Goal: Complete application form: Complete application form

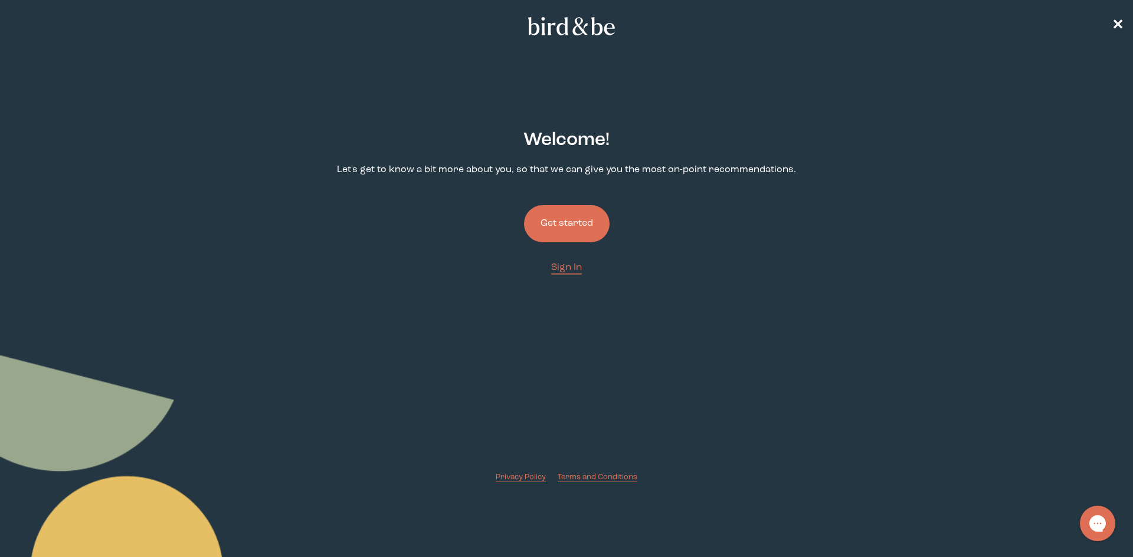
click at [580, 215] on button "Get started" at bounding box center [567, 223] width 86 height 37
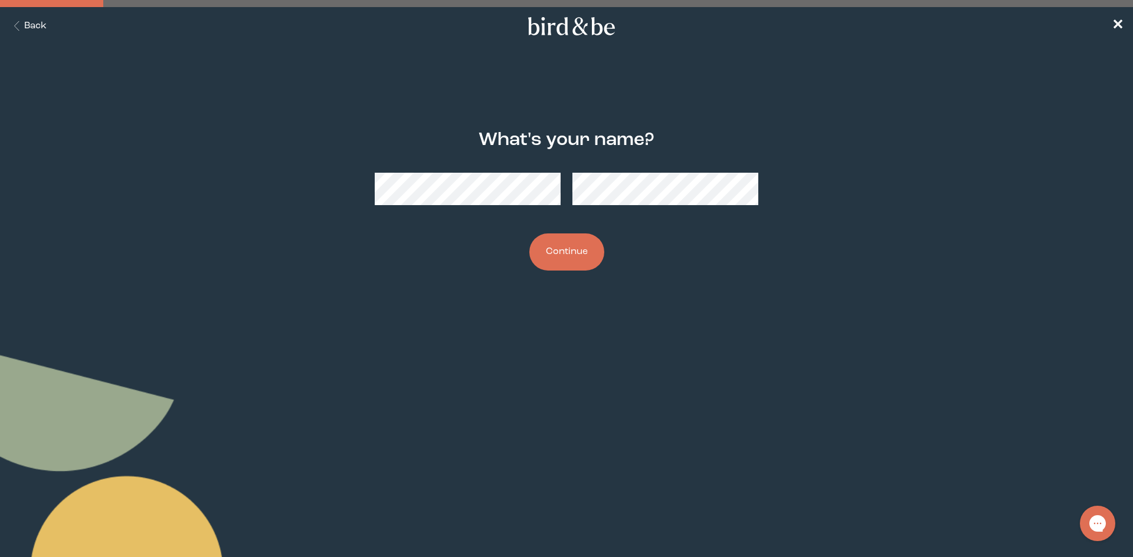
click at [529, 234] on button "Continue" at bounding box center [566, 252] width 75 height 37
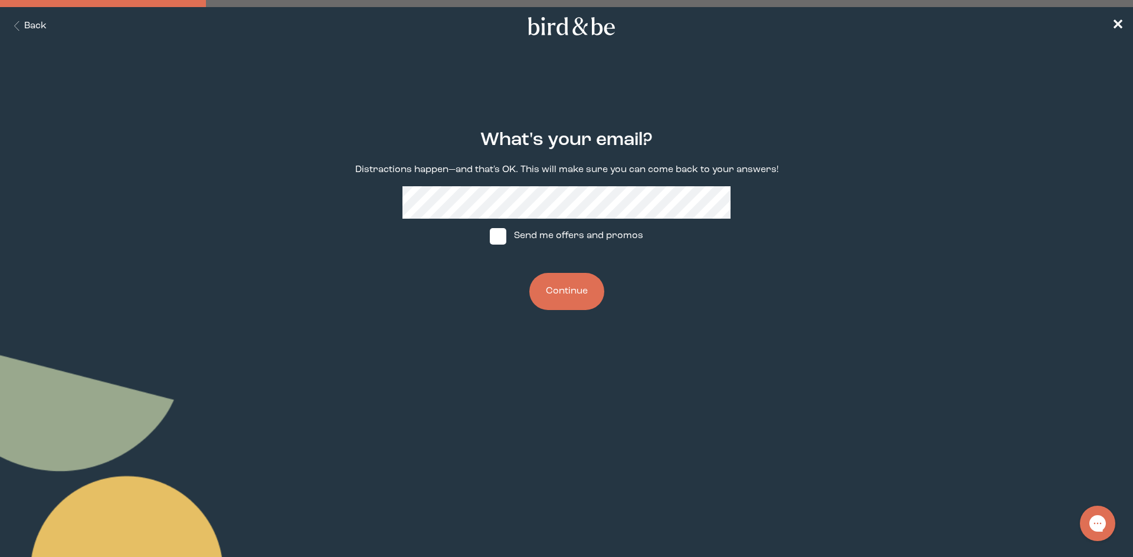
click at [574, 303] on button "Continue" at bounding box center [566, 291] width 75 height 37
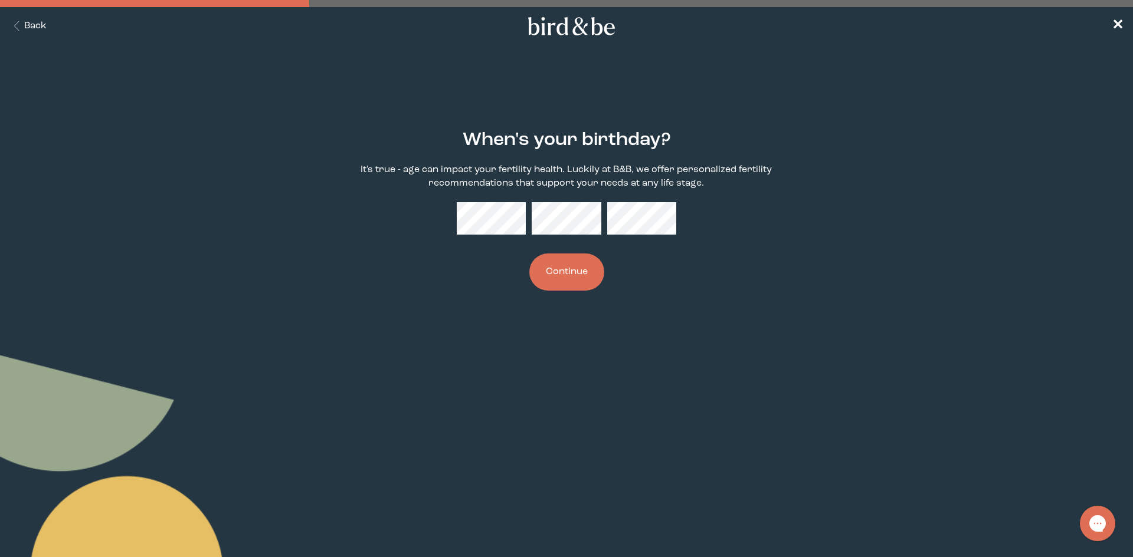
click at [529, 254] on button "Continue" at bounding box center [566, 272] width 75 height 37
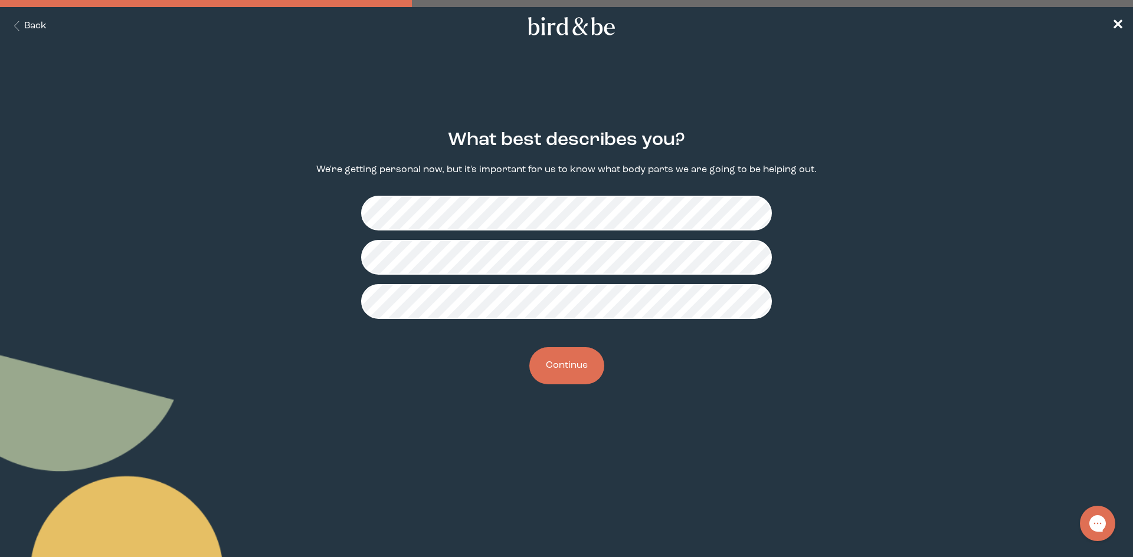
click at [553, 361] on button "Continue" at bounding box center [566, 365] width 75 height 37
click at [576, 362] on button "Continue" at bounding box center [566, 365] width 75 height 37
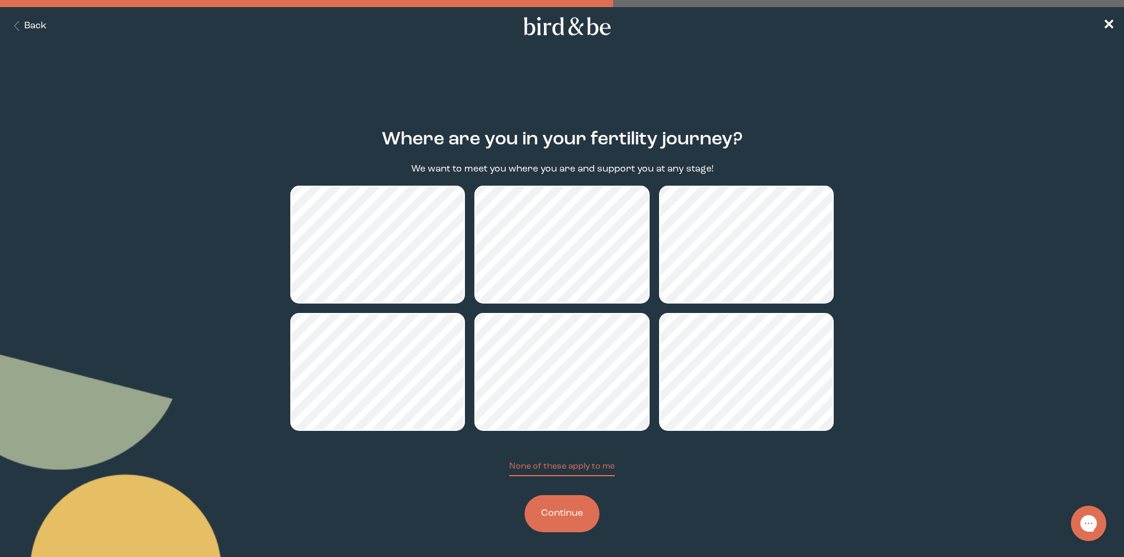
click at [571, 514] on button "Continue" at bounding box center [561, 514] width 75 height 37
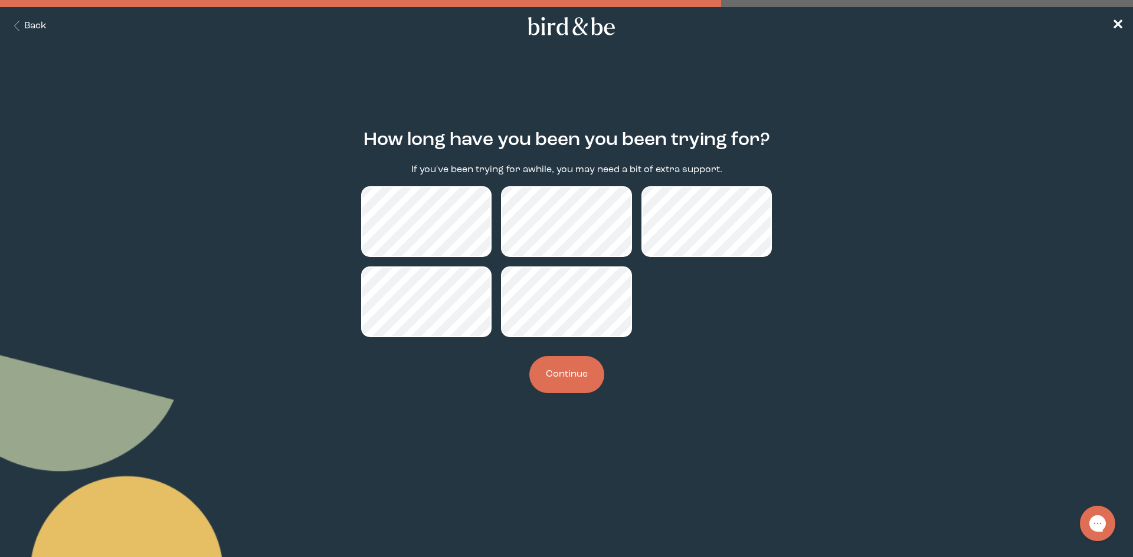
click at [570, 366] on button "Continue" at bounding box center [566, 374] width 75 height 37
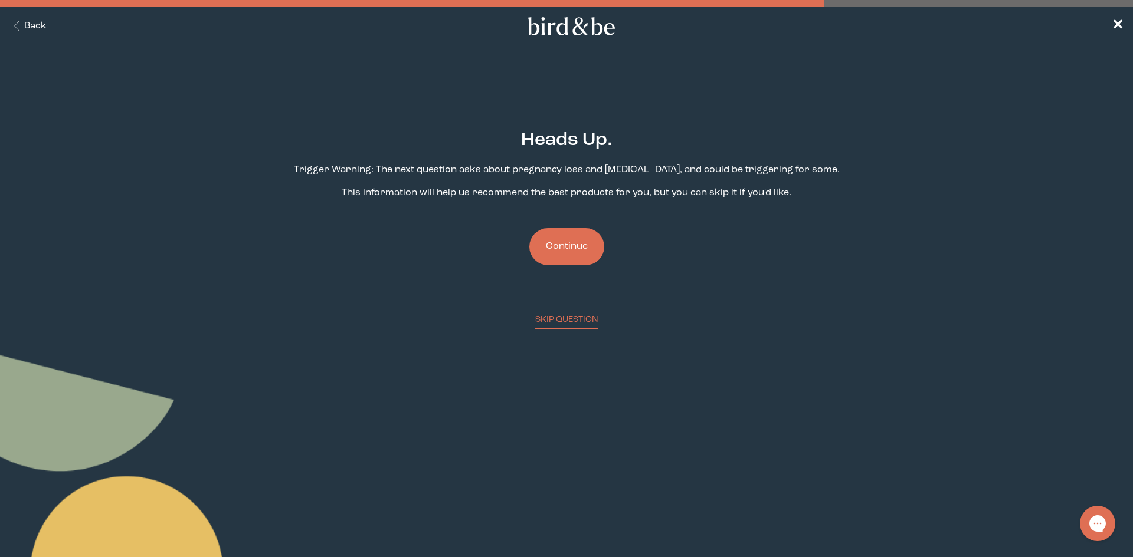
click at [570, 250] on button "Continue" at bounding box center [566, 246] width 75 height 37
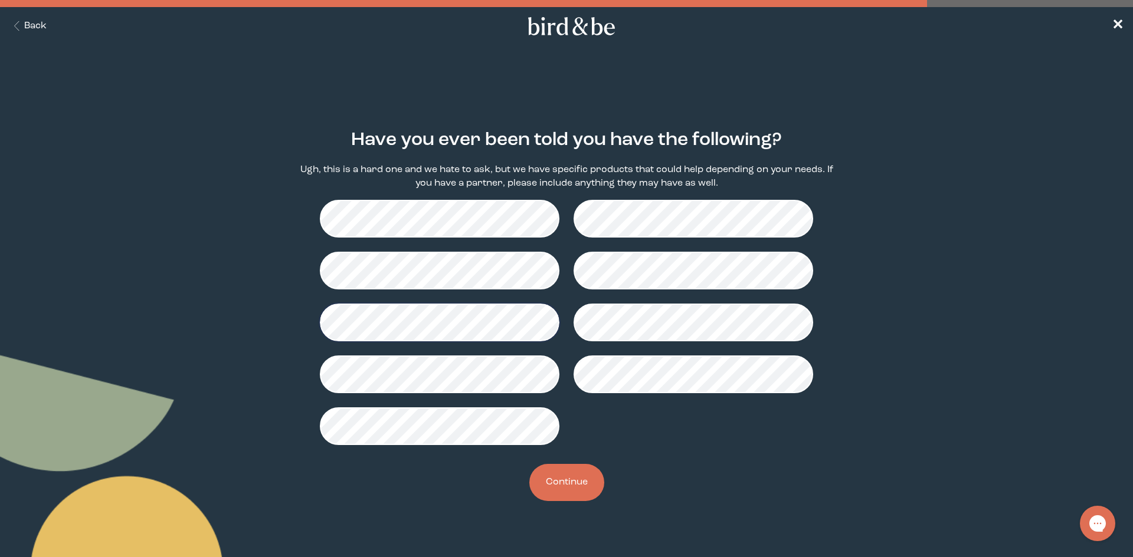
click at [579, 480] on button "Continue" at bounding box center [566, 482] width 75 height 37
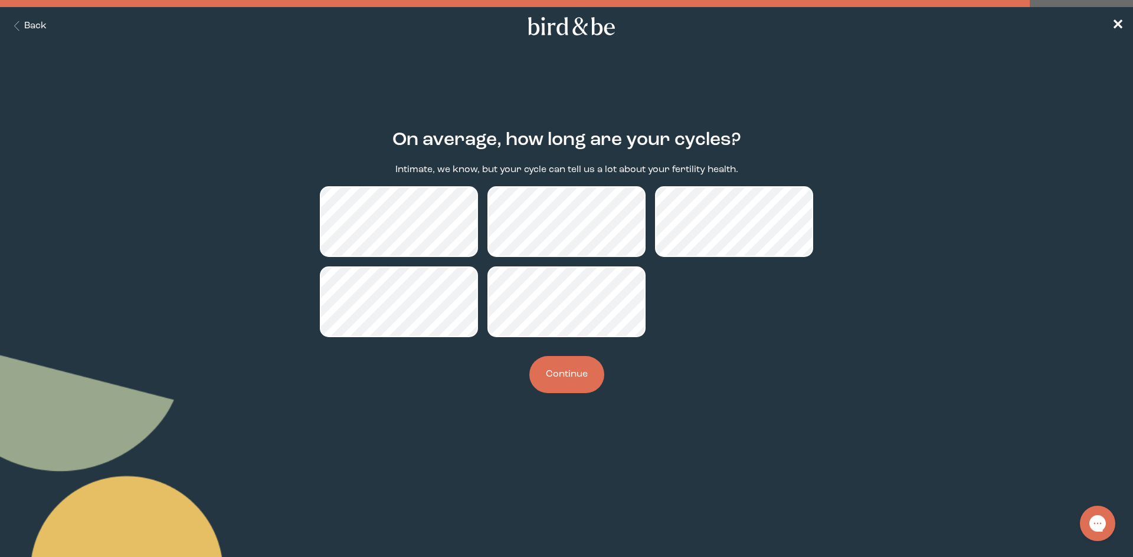
click at [550, 375] on button "Continue" at bounding box center [566, 374] width 75 height 37
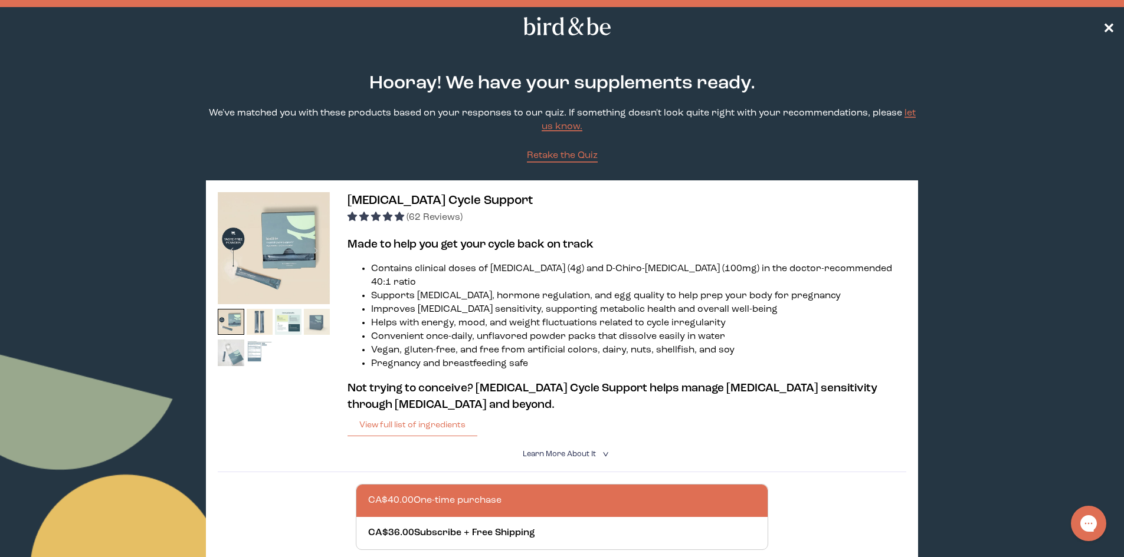
click at [1110, 25] on span "✕" at bounding box center [1109, 26] width 12 height 14
